Goal: Task Accomplishment & Management: Manage account settings

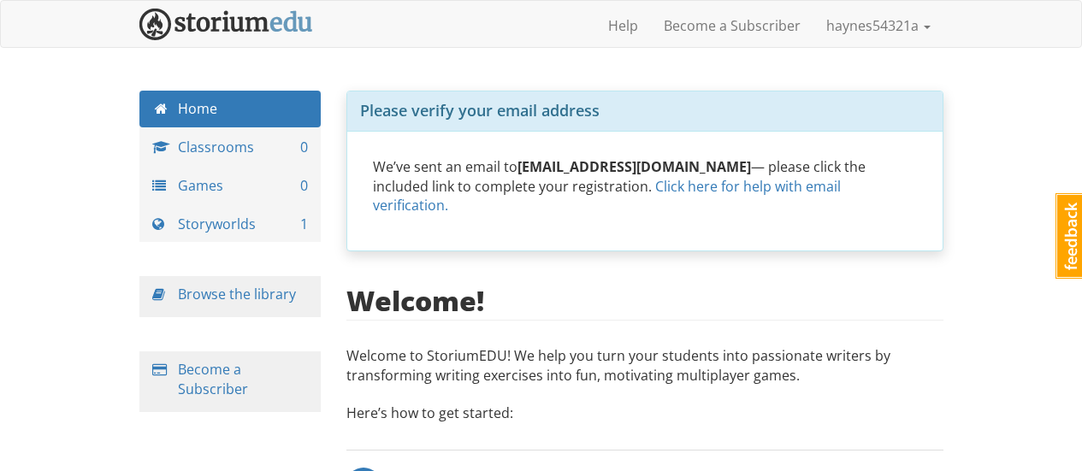
scroll to position [257, 0]
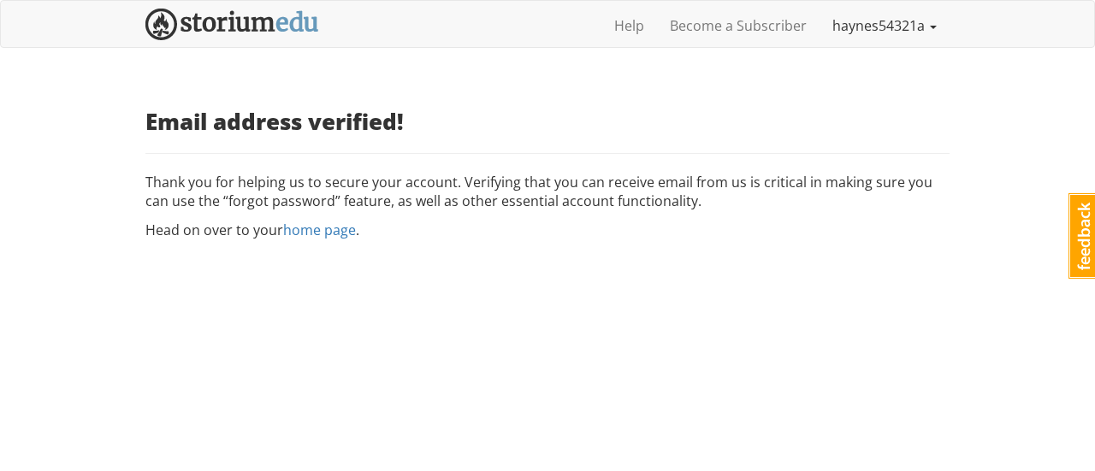
click at [876, 20] on link "haynes54321a" at bounding box center [884, 25] width 130 height 43
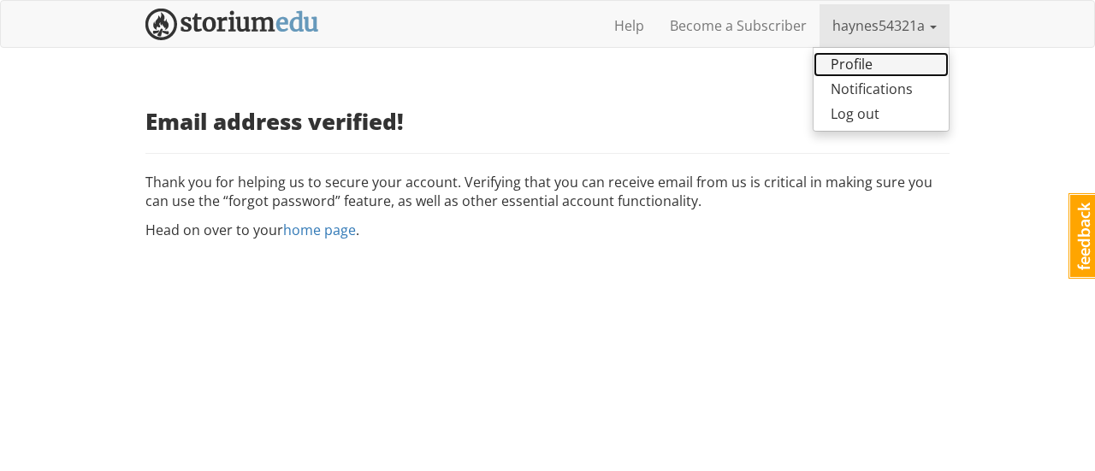
click at [859, 63] on link "Profile" at bounding box center [880, 64] width 135 height 25
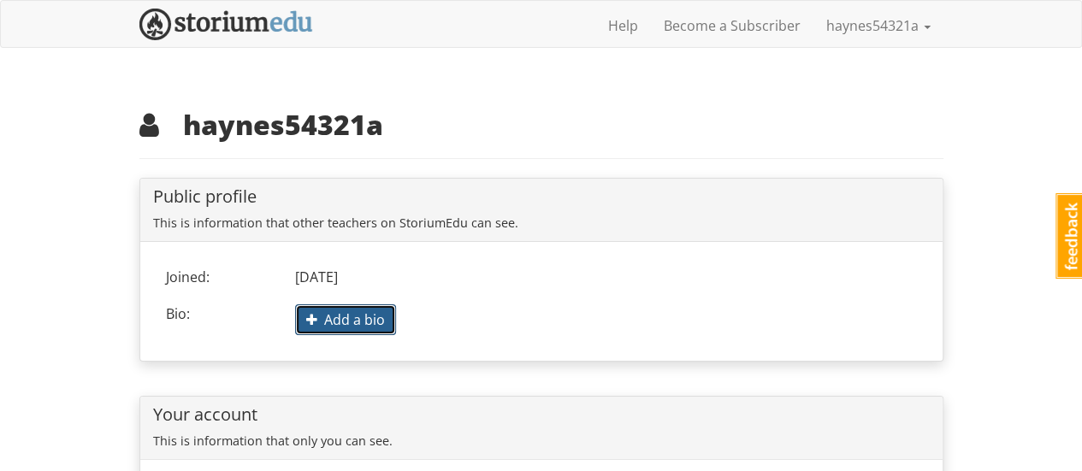
click at [345, 320] on span "Add a bio" at bounding box center [345, 319] width 79 height 19
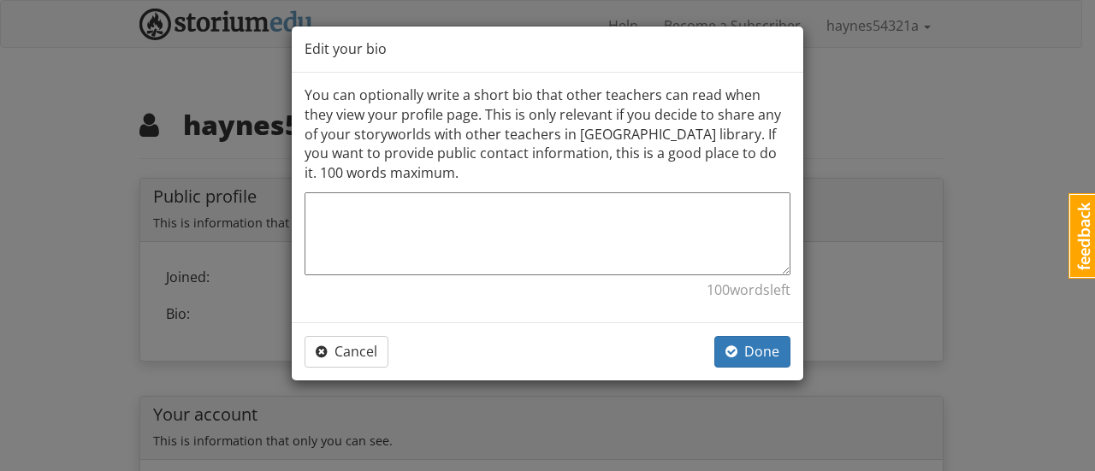
click at [488, 221] on textarea at bounding box center [547, 233] width 486 height 83
click at [443, 245] on textarea at bounding box center [547, 233] width 486 height 83
paste textarea "https://www.hualienhotel.com.tw/ 花蓮民宿 花蓮民宿懶人包｜最在地的花蓮民宿推薦，享受海風與山景的慢生活 如果你準備到花蓮旅行…"
type textarea "https://www.hualienhotel.com.tw/ 花蓮民宿 花蓮民宿懶人包｜最在地的花蓮民宿推薦，享受海風與山景的慢生活 如果你準備到花蓮旅行…"
type textarea "x"
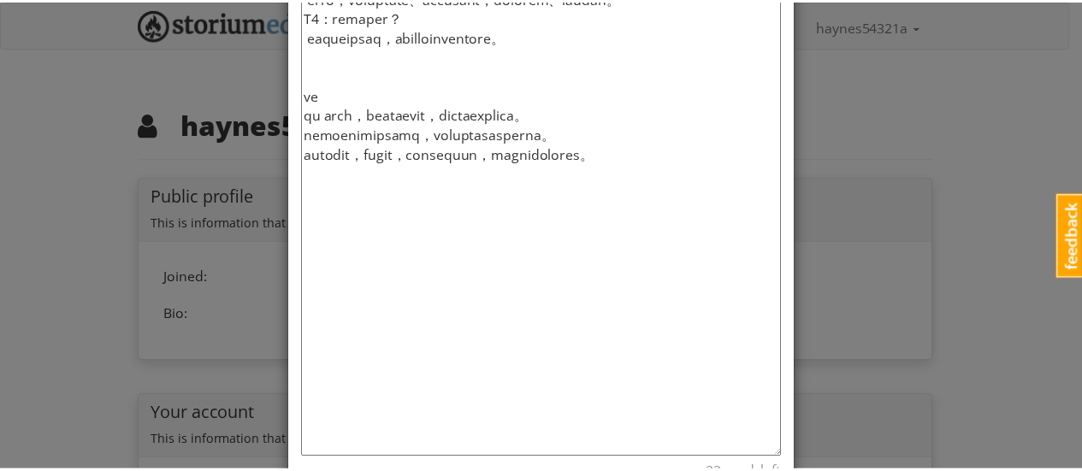
scroll to position [1672, 0]
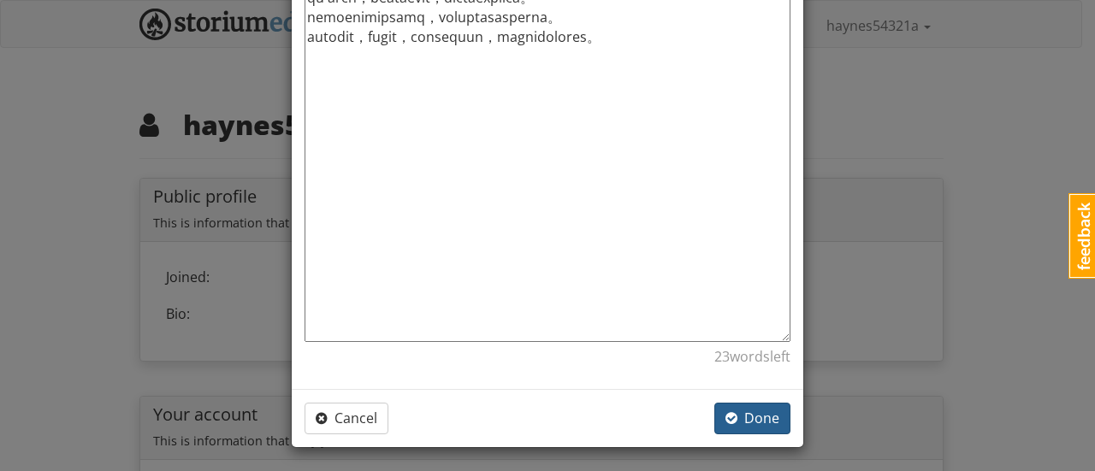
type textarea "https://www.hualienhotel.com.tw/ 花蓮民宿 花蓮民宿懶人包｜最在地的花蓮民宿推薦，享受海風與山景的慢生活 如果你準備到花蓮旅行…"
click at [725, 413] on span "button" at bounding box center [731, 418] width 12 height 14
type textarea "x"
